Goal: Transaction & Acquisition: Download file/media

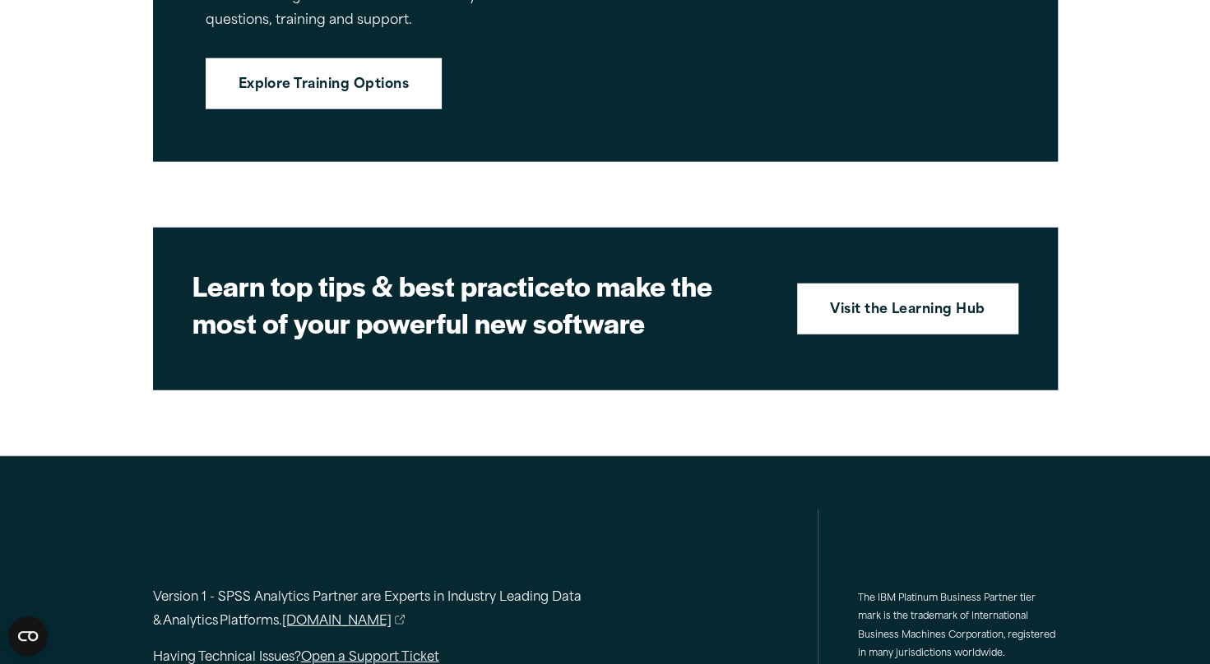
scroll to position [2465, 0]
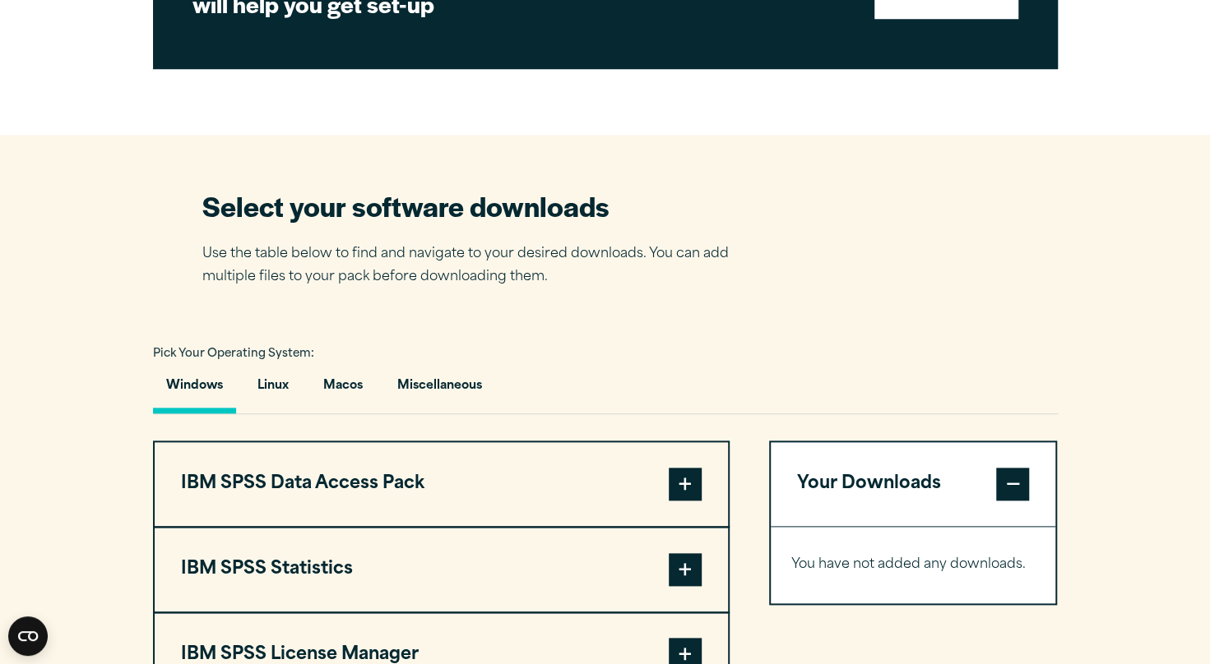
scroll to position [910, 0]
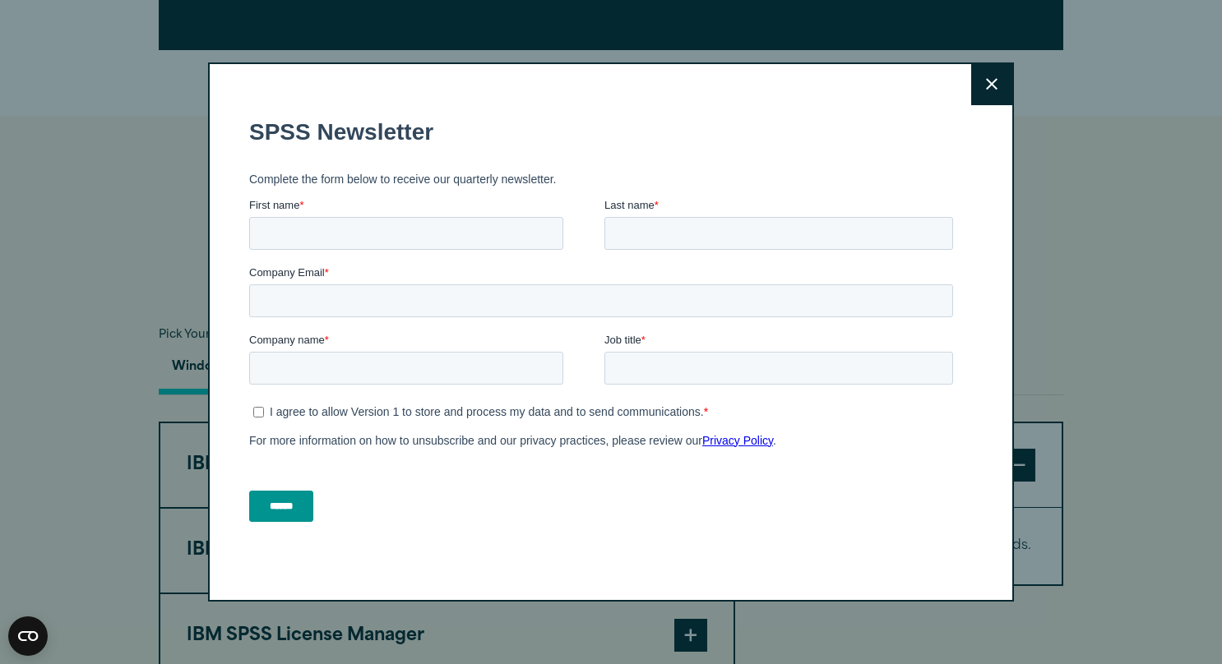
click at [992, 64] on button "Close" at bounding box center [991, 84] width 41 height 41
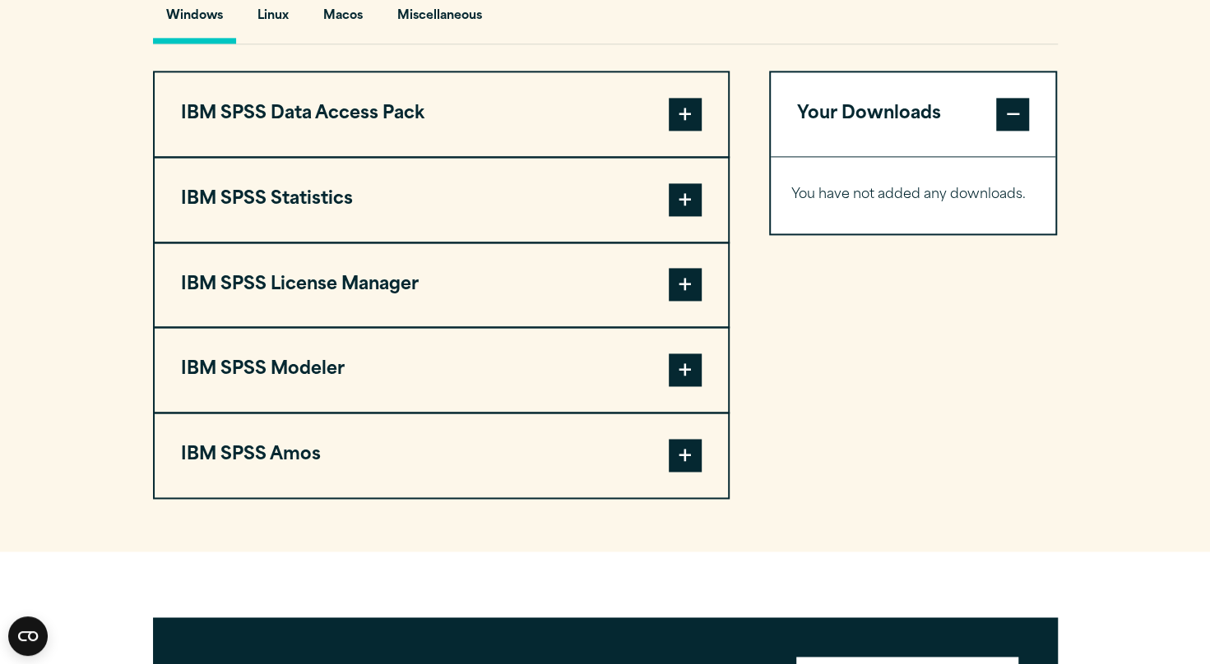
scroll to position [1262, 0]
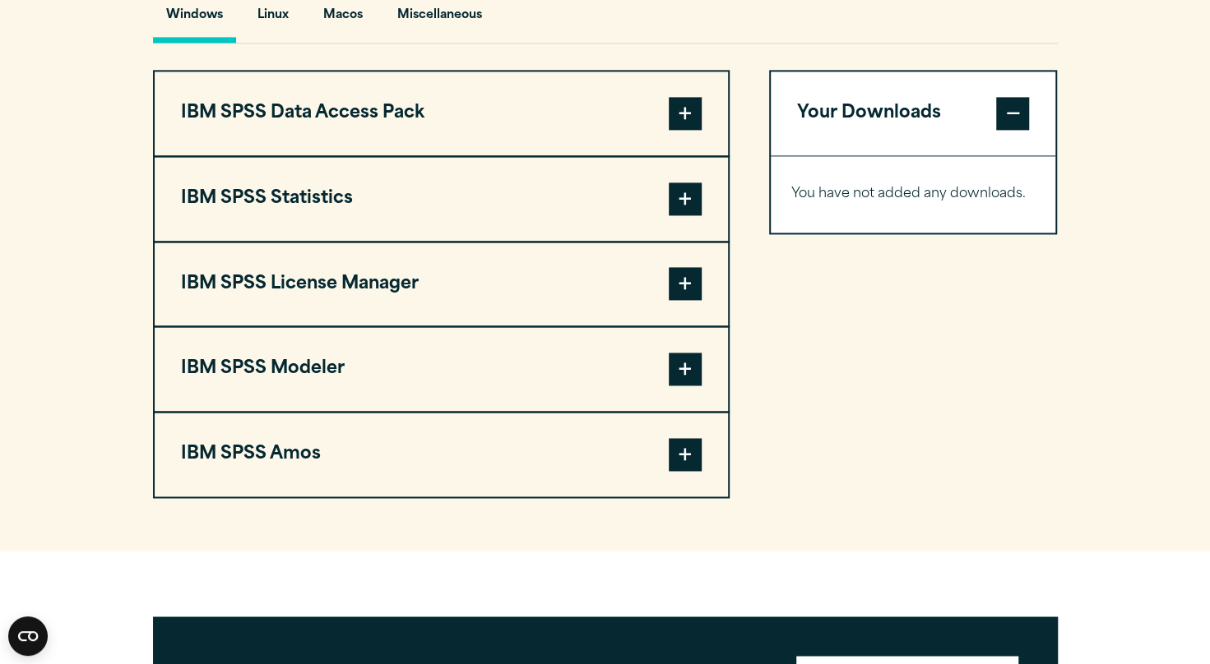
click at [692, 199] on span at bounding box center [685, 199] width 33 height 33
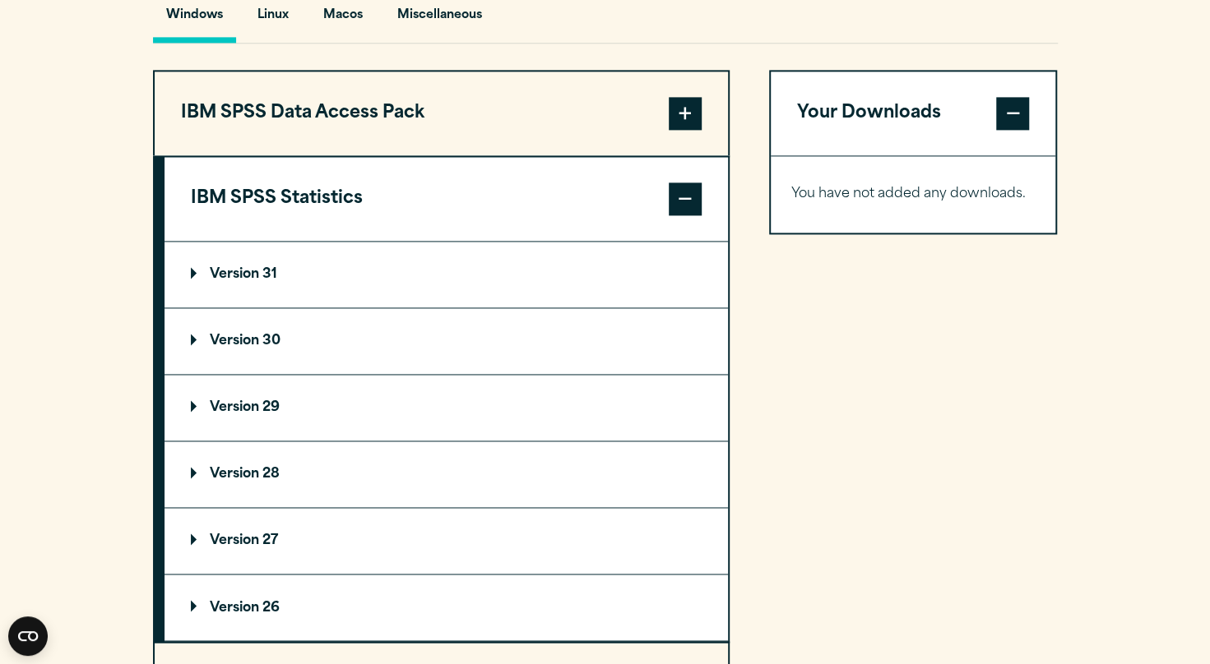
click at [237, 264] on summary "Version 31" at bounding box center [445, 275] width 563 height 66
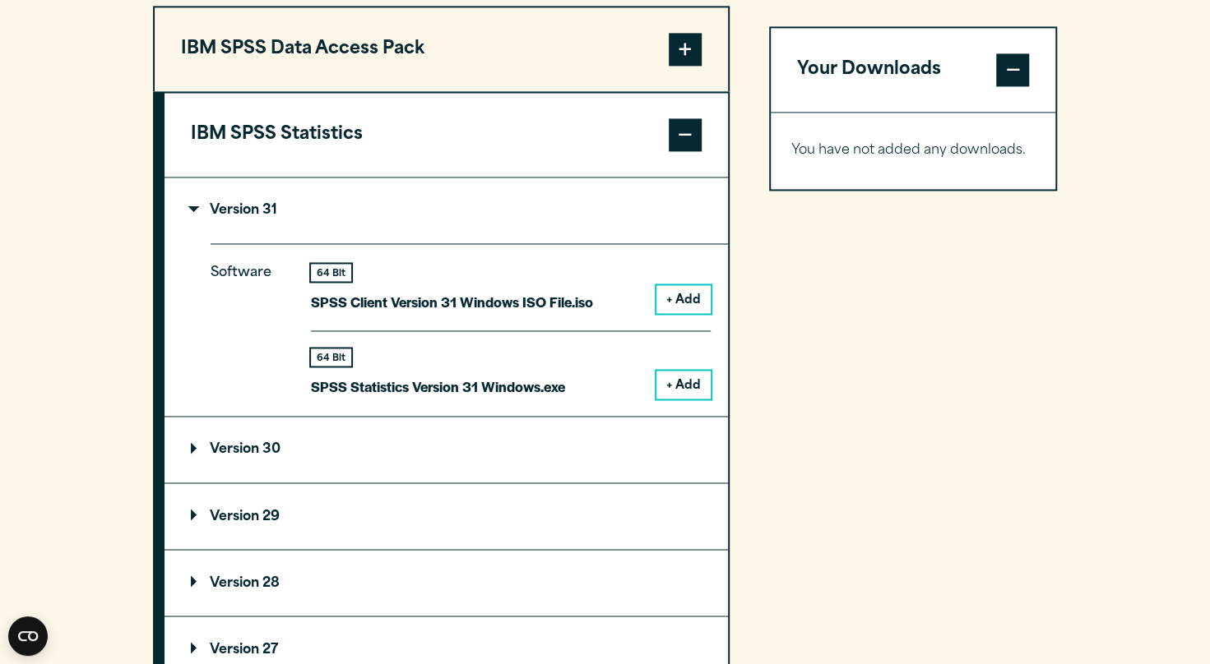
scroll to position [1330, 0]
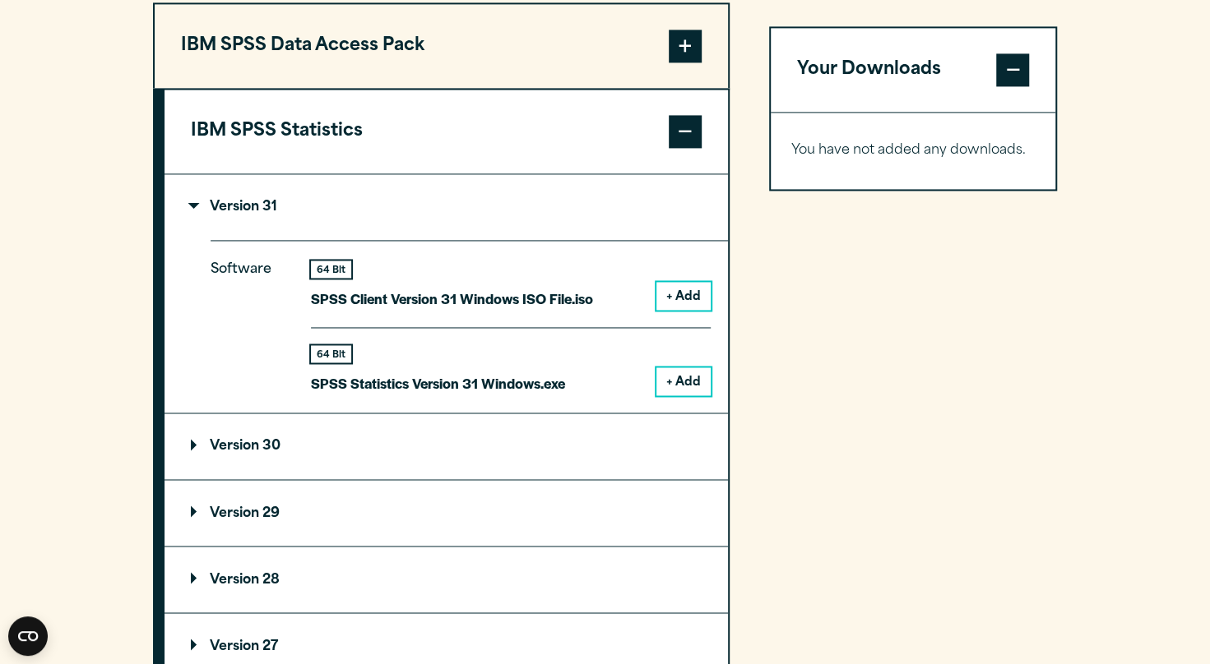
click at [676, 374] on button "+ Add" at bounding box center [683, 382] width 54 height 28
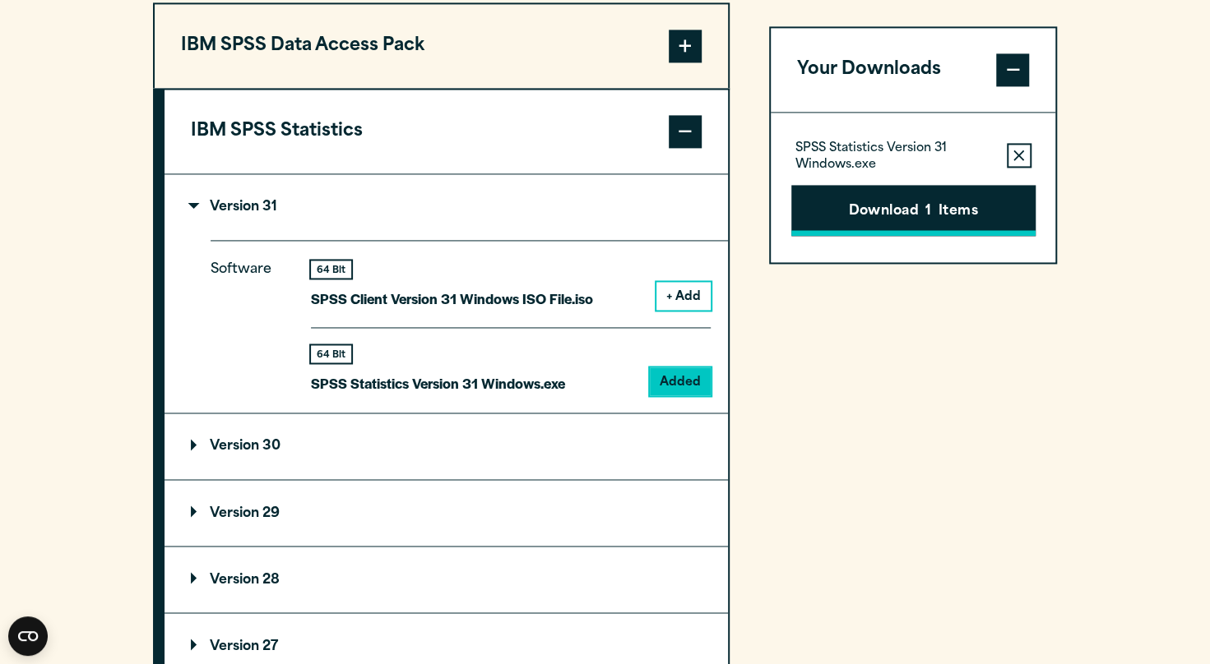
click at [921, 209] on button "Download 1 Items" at bounding box center [913, 210] width 244 height 51
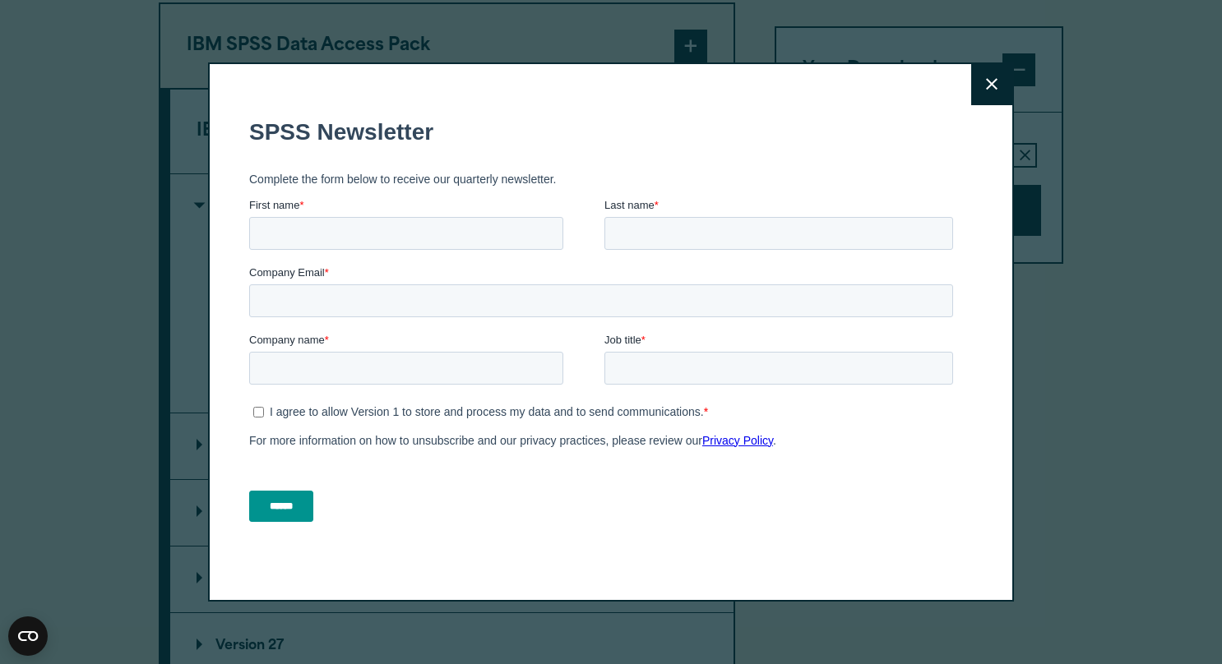
click at [986, 84] on icon at bounding box center [992, 84] width 12 height 12
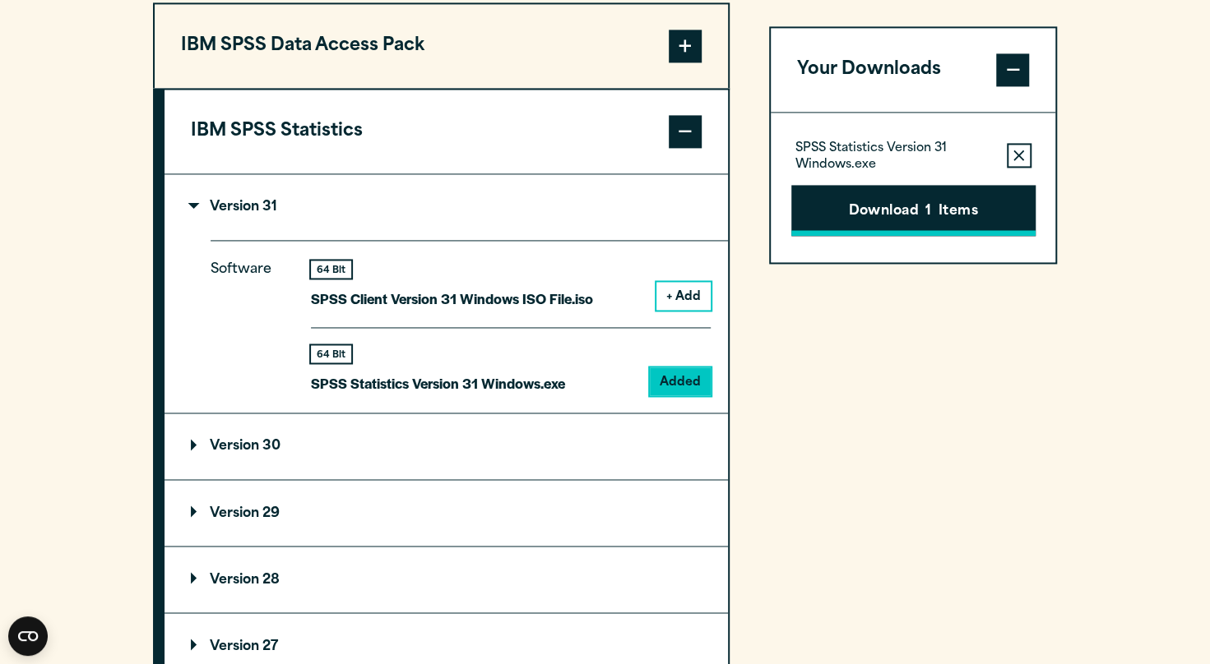
click at [916, 204] on button "Download 1 Items" at bounding box center [913, 210] width 244 height 51
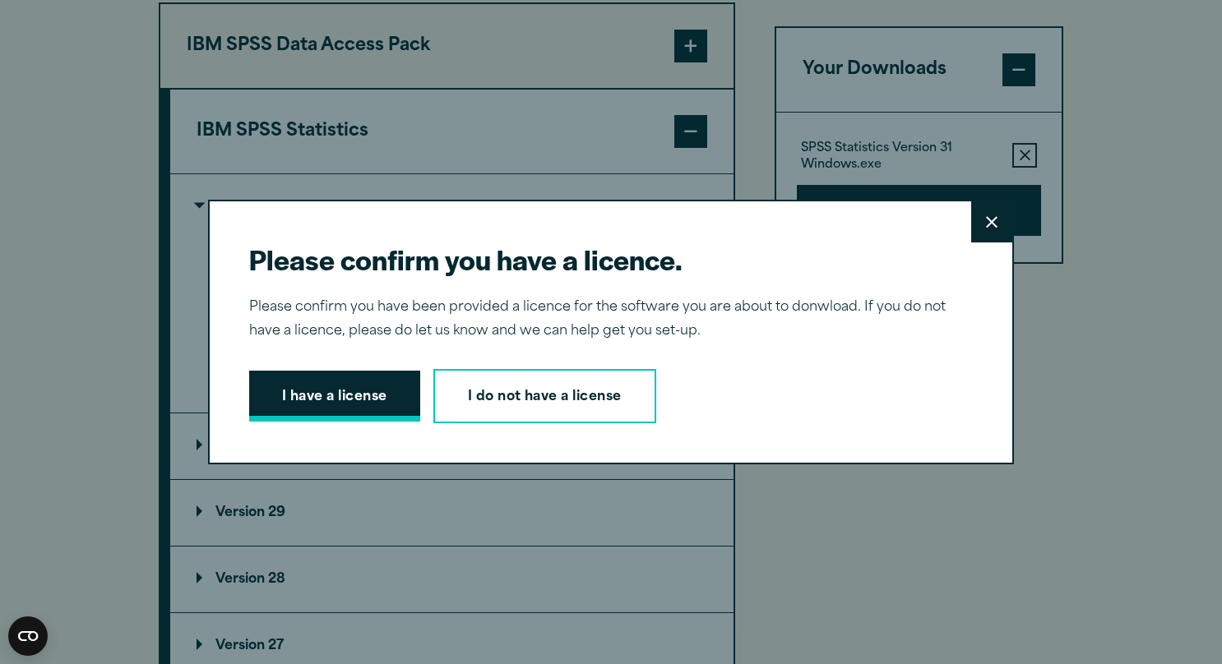
click at [335, 388] on button "I have a license" at bounding box center [334, 396] width 171 height 51
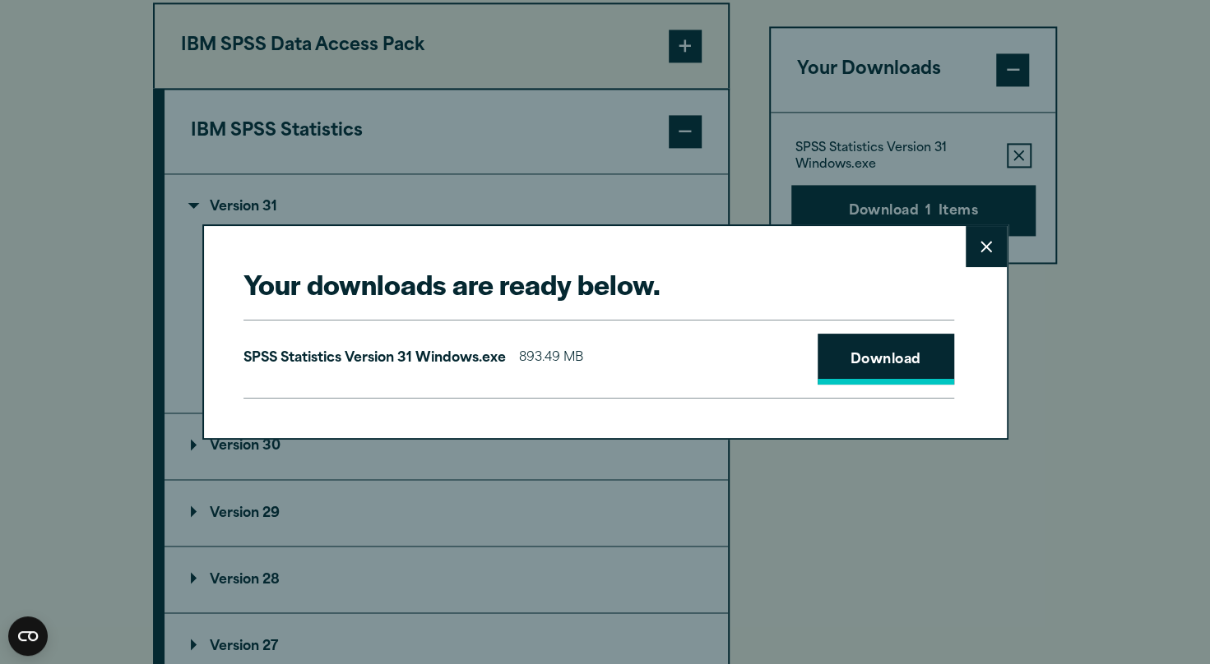
click at [867, 359] on link "Download" at bounding box center [885, 359] width 137 height 51
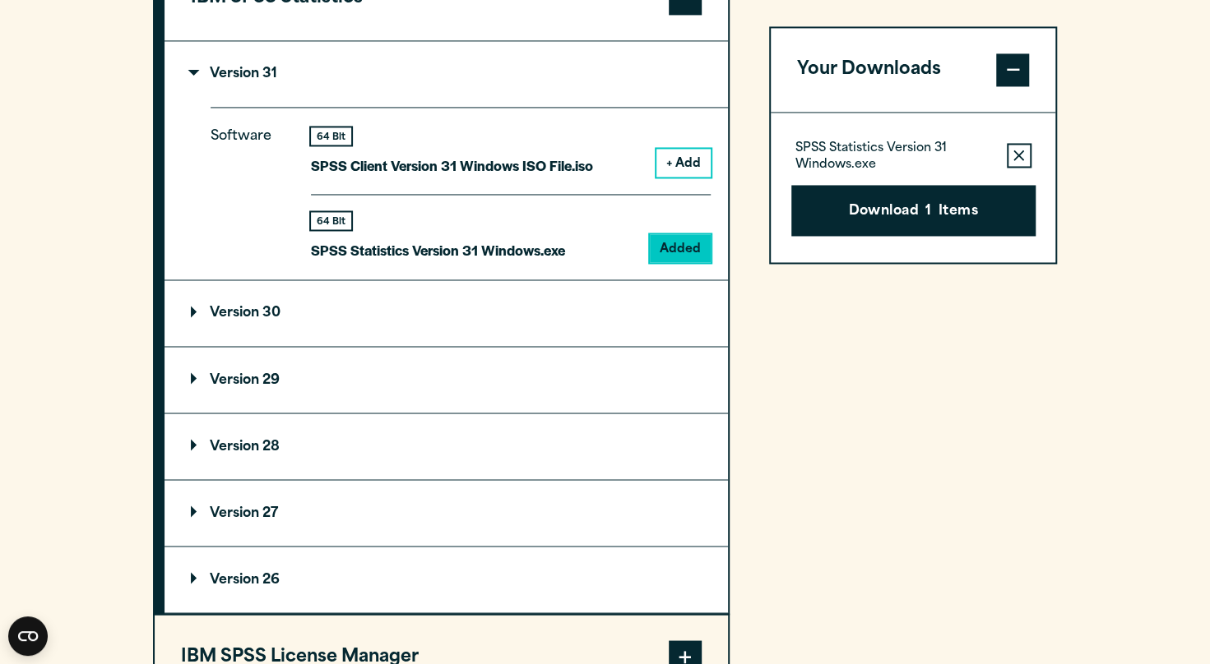
scroll to position [1464, 0]
click at [238, 385] on summary "Version 29" at bounding box center [445, 379] width 563 height 66
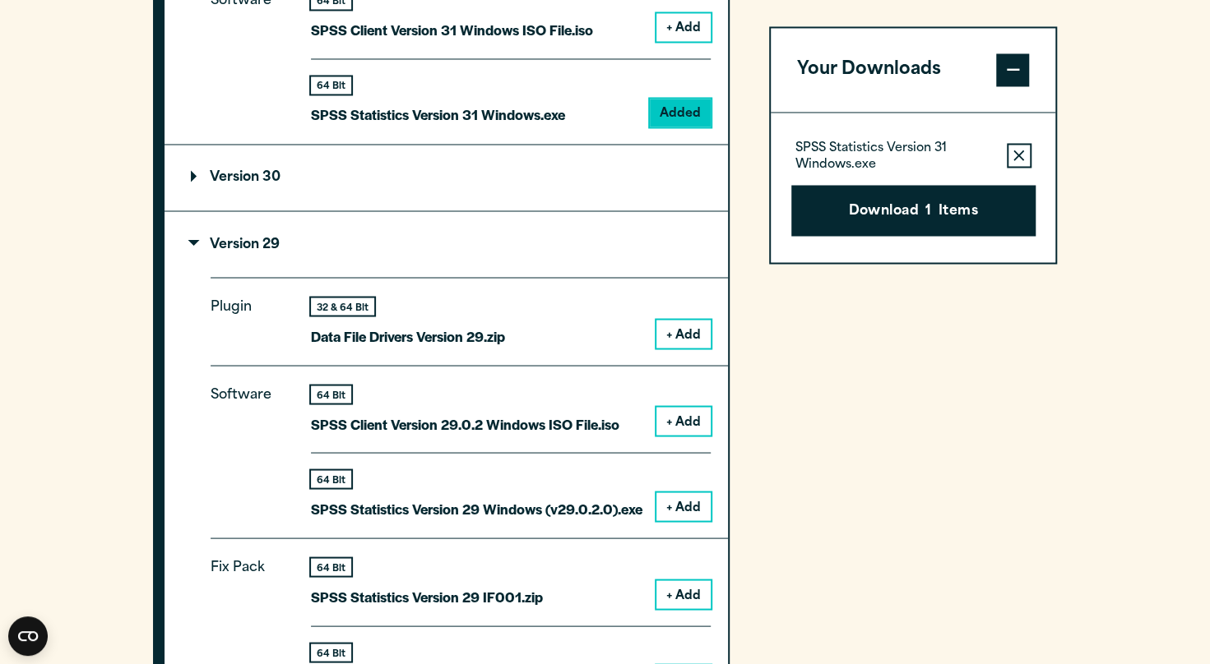
scroll to position [1599, 0]
click at [680, 498] on button "+ Add" at bounding box center [683, 506] width 54 height 28
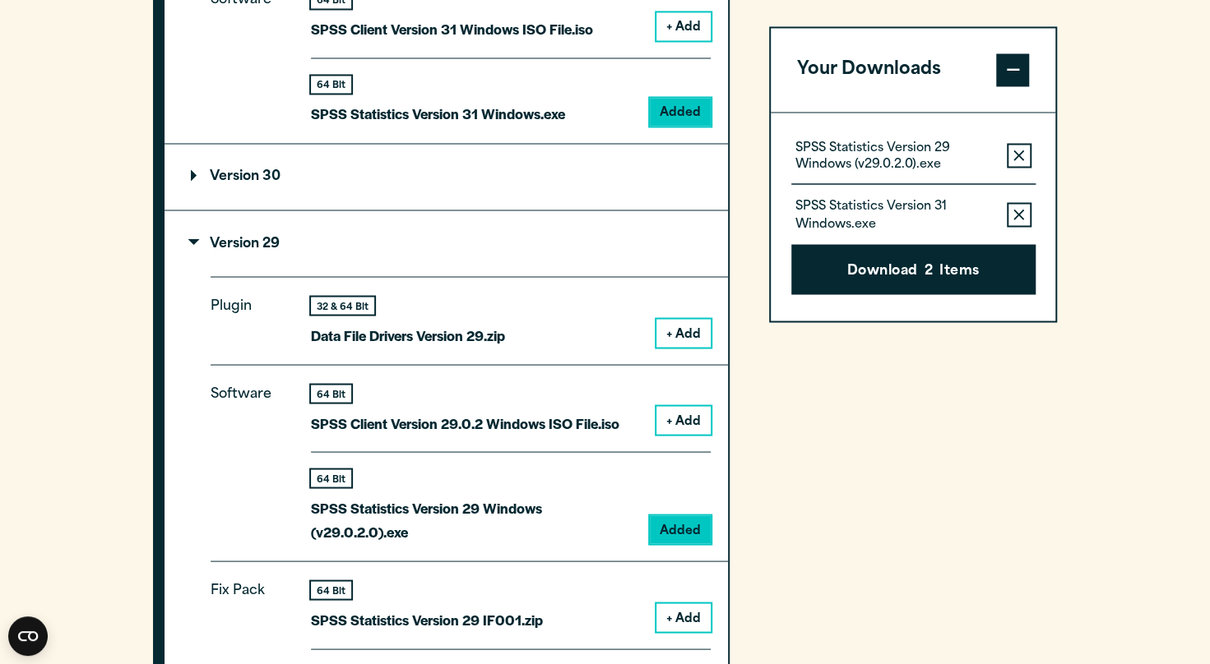
click at [1020, 220] on button "Remove this item from your software download list" at bounding box center [1018, 214] width 25 height 25
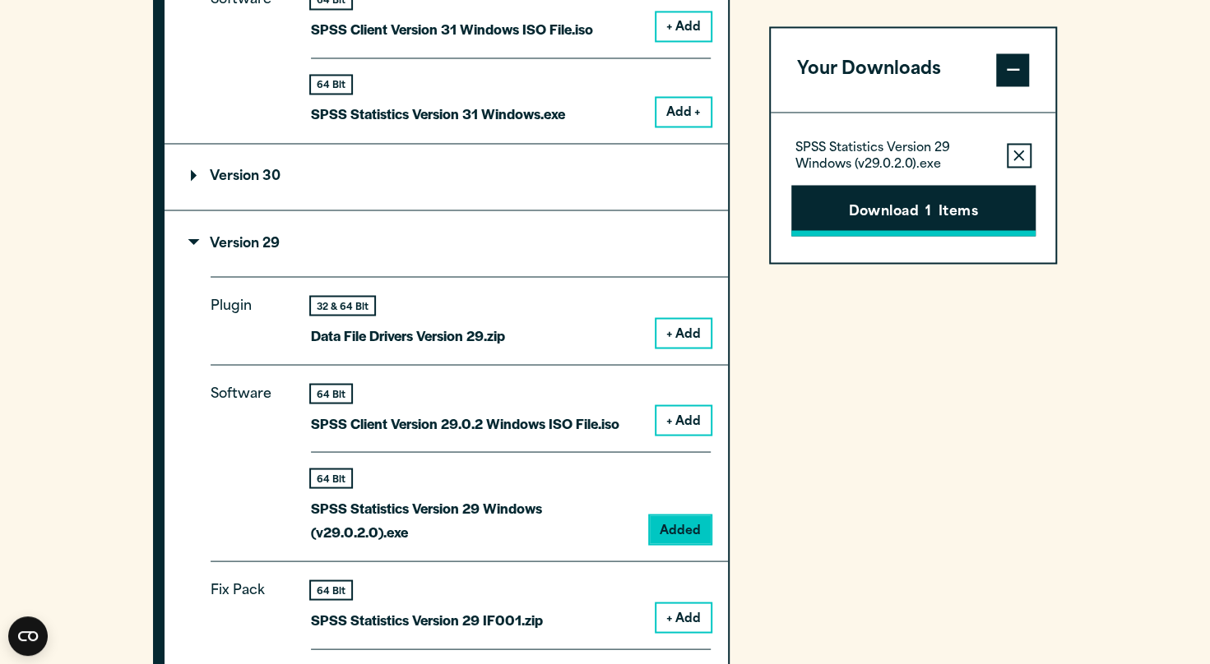
click at [923, 215] on button "Download 1 Items" at bounding box center [913, 210] width 244 height 51
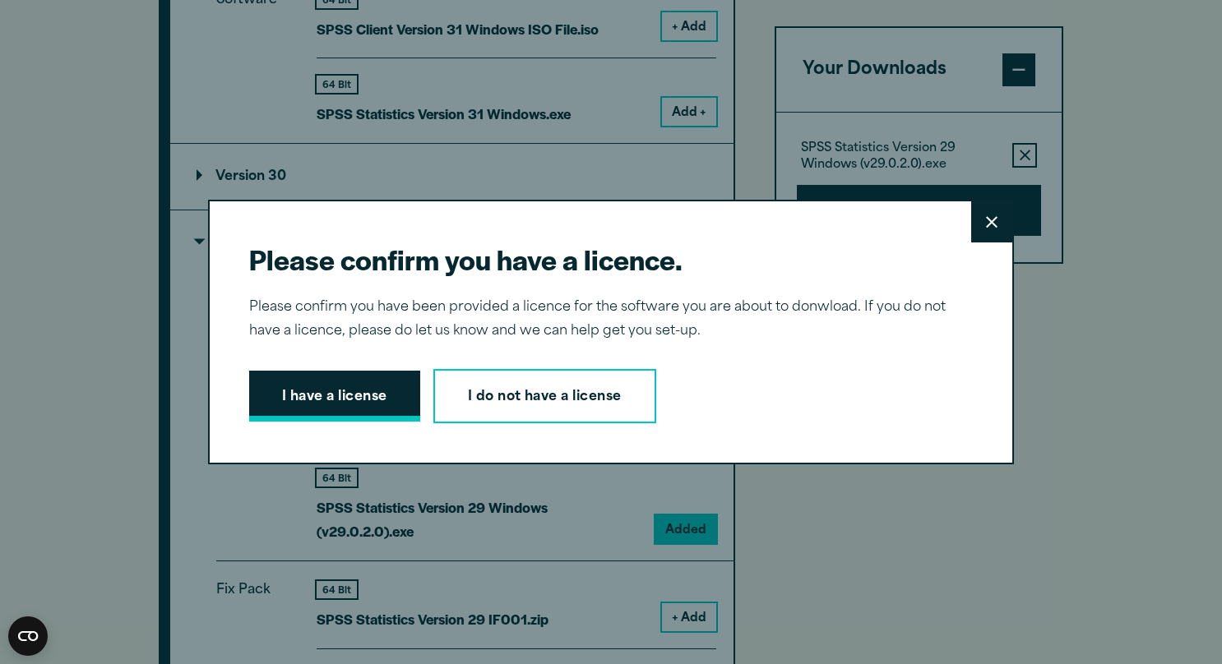
click at [355, 405] on button "I have a license" at bounding box center [334, 396] width 171 height 51
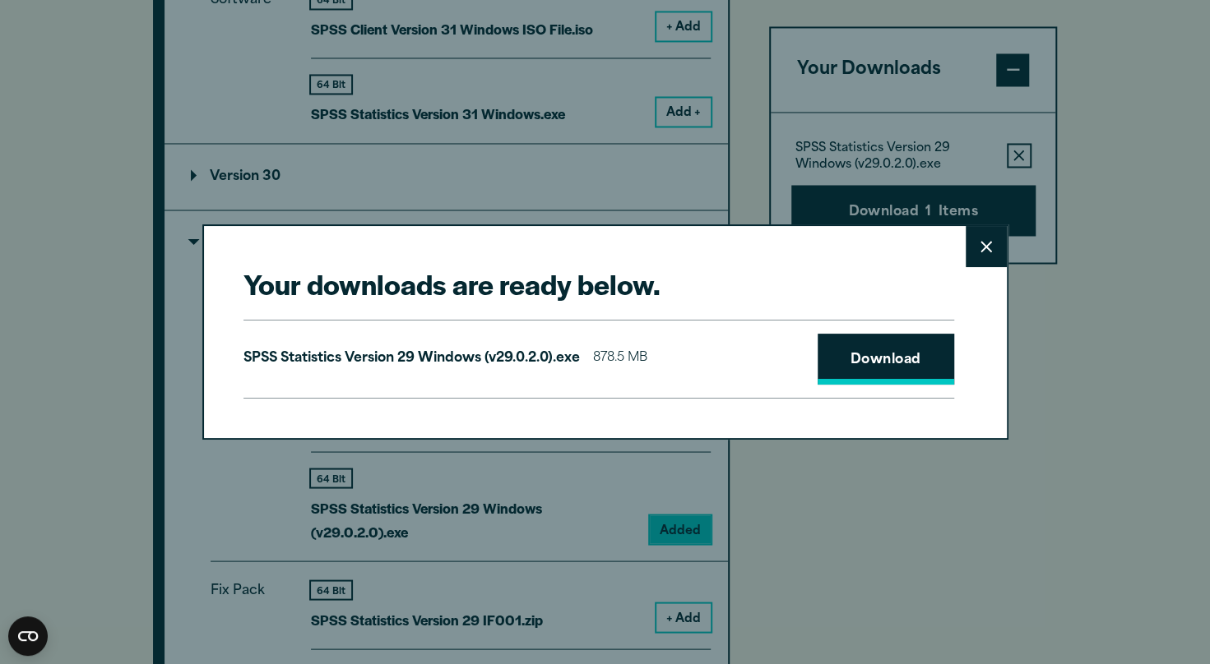
click at [853, 353] on link "Download" at bounding box center [885, 359] width 137 height 51
